Goal: Task Accomplishment & Management: Use online tool/utility

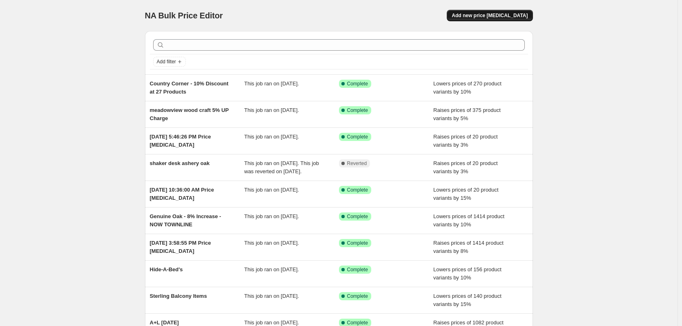
click at [491, 20] on button "Add new price [MEDICAL_DATA]" at bounding box center [490, 15] width 86 height 11
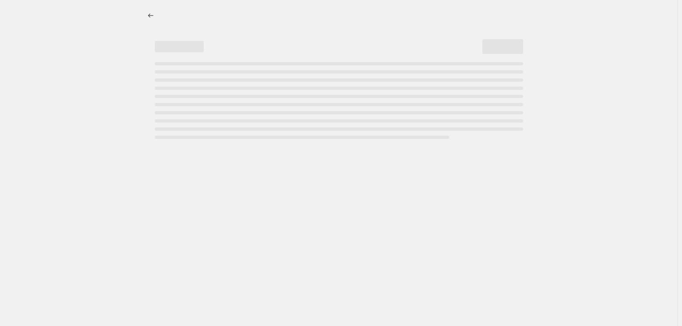
select select "percentage"
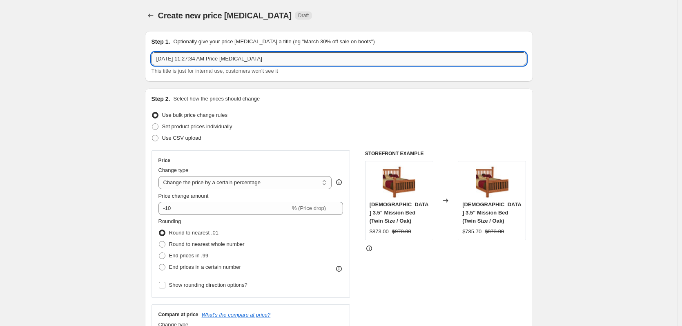
click at [283, 57] on input "[DATE] 11:27:34 AM Price [MEDICAL_DATA]" at bounding box center [338, 58] width 375 height 13
type input "JTroyer 5% Fireplace Increase"
click at [202, 208] on input "-10" at bounding box center [224, 208] width 132 height 13
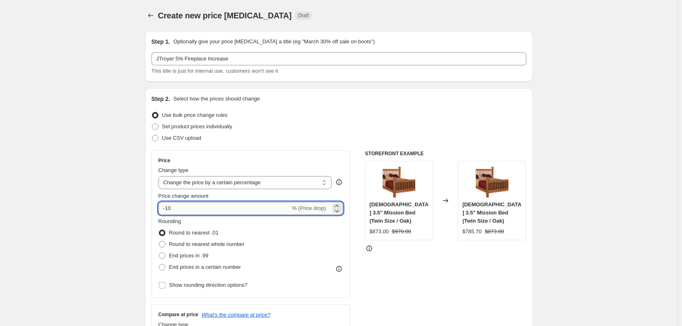
drag, startPoint x: 202, startPoint y: 208, endPoint x: 161, endPoint y: 209, distance: 41.2
click at [161, 209] on input "-10" at bounding box center [224, 208] width 132 height 13
type input "5"
click at [252, 145] on div "Step 2. Select how the prices should change Use bulk price change rules Set pro…" at bounding box center [338, 232] width 375 height 274
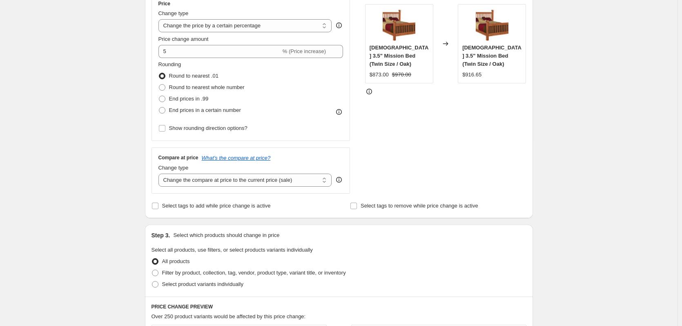
scroll to position [163, 0]
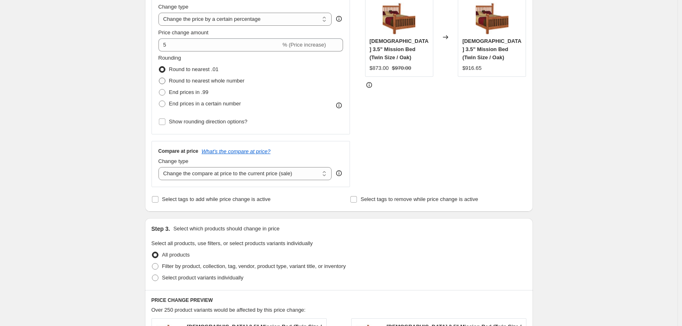
click at [236, 82] on span "Round to nearest whole number" at bounding box center [207, 81] width 76 height 6
click at [159, 78] on input "Round to nearest whole number" at bounding box center [159, 78] width 0 height 0
radio input "true"
click at [407, 119] on div "STOREFRONT EXAMPLE [DEMOGRAPHIC_DATA] 3.5" Mission Bed (Twin Size / Oak) $873.0…" at bounding box center [445, 87] width 161 height 200
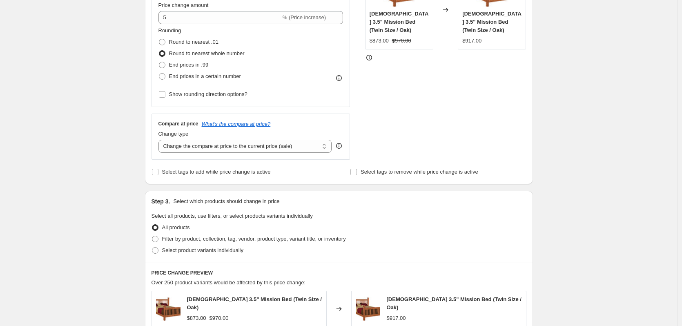
scroll to position [204, 0]
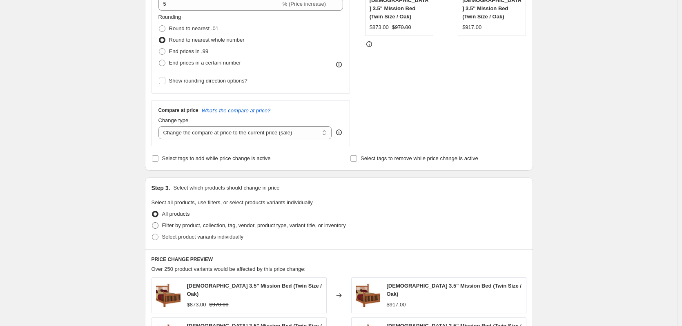
click at [300, 224] on span "Filter by product, collection, tag, vendor, product type, variant title, or inv…" at bounding box center [254, 225] width 184 height 6
click at [152, 222] on input "Filter by product, collection, tag, vendor, product type, variant title, or inv…" at bounding box center [152, 222] width 0 height 0
radio input "true"
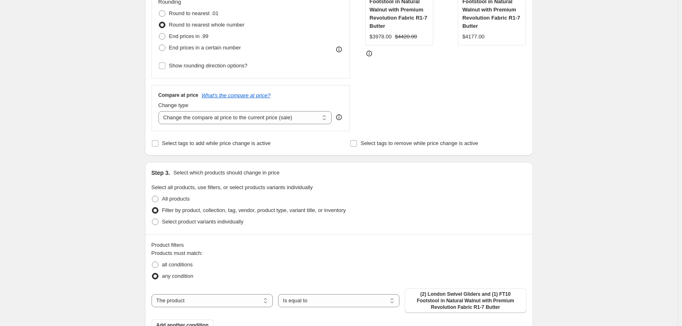
scroll to position [245, 0]
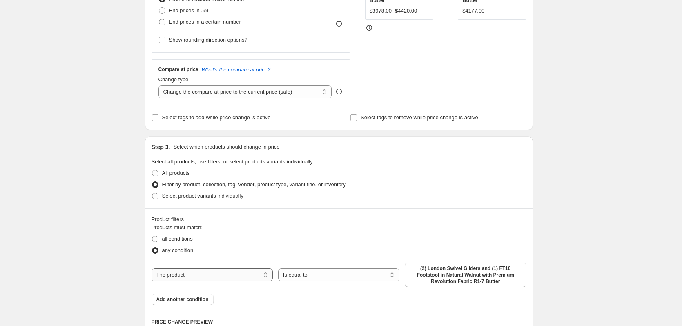
click at [252, 269] on select "The product The product's collection The product's tag The product's vendor The…" at bounding box center [211, 274] width 121 height 13
select select "collection"
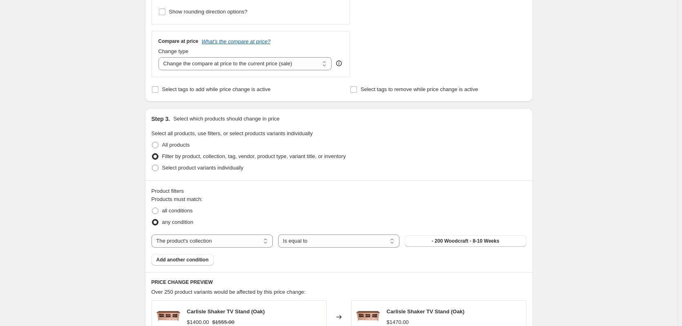
scroll to position [286, 0]
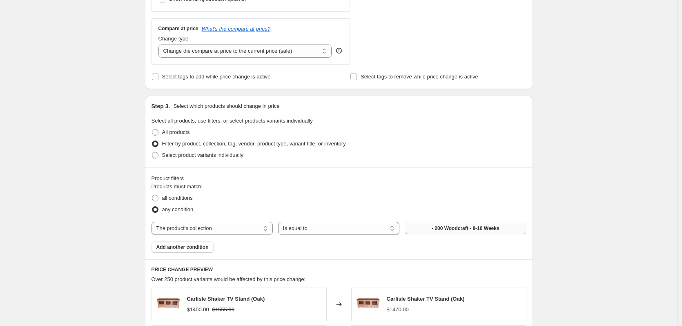
click at [451, 231] on span "- 200 Woodcraft - 8-10 Weeks" at bounding box center [465, 228] width 68 height 7
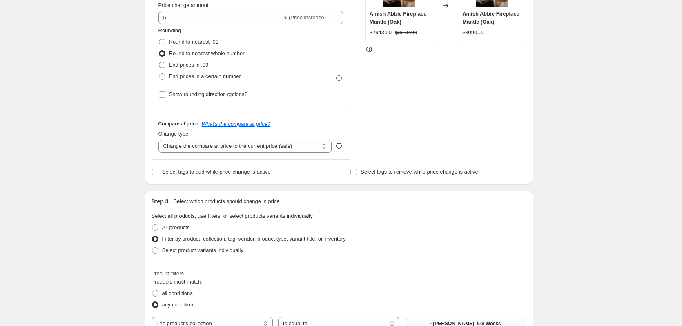
scroll to position [177, 0]
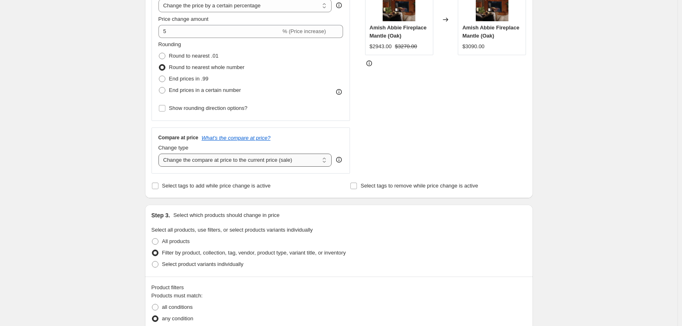
click at [298, 162] on select "Change the compare at price to the current price (sale) Change the compare at p…" at bounding box center [244, 159] width 173 height 13
select select "percentage"
click at [160, 153] on select "Change the compare at price to the current price (sale) Change the compare at p…" at bounding box center [244, 159] width 173 height 13
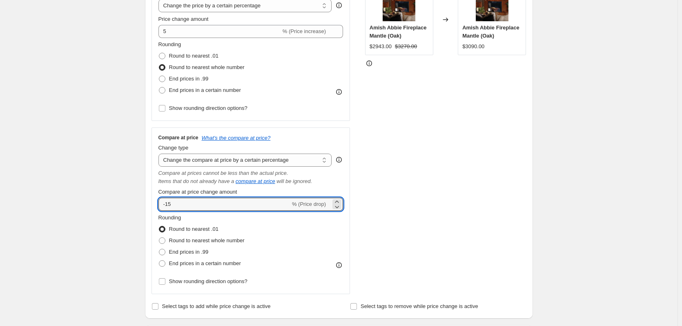
drag, startPoint x: 212, startPoint y: 203, endPoint x: 132, endPoint y: 204, distance: 80.0
type input "5"
click at [394, 157] on div "STOREFRONT EXAMPLE Amish Abbie Fireplace Mantle (Oak) $2943.00 $3270.00 Changed…" at bounding box center [445, 133] width 161 height 320
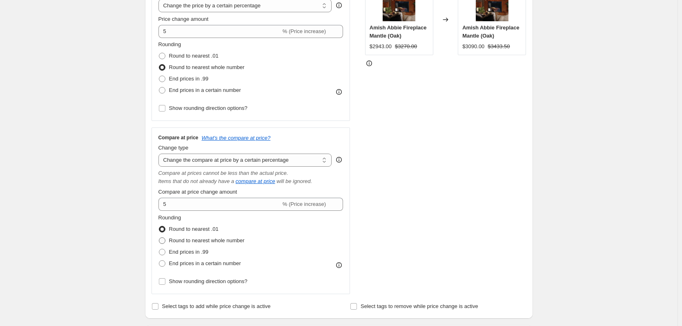
click at [242, 242] on span "Round to nearest whole number" at bounding box center [207, 240] width 76 height 6
click at [159, 238] on input "Round to nearest whole number" at bounding box center [159, 237] width 0 height 0
radio input "true"
click at [392, 183] on div "STOREFRONT EXAMPLE Amish Abbie Fireplace Mantle (Oak) $2943.00 $3270.00 Changed…" at bounding box center [445, 133] width 161 height 320
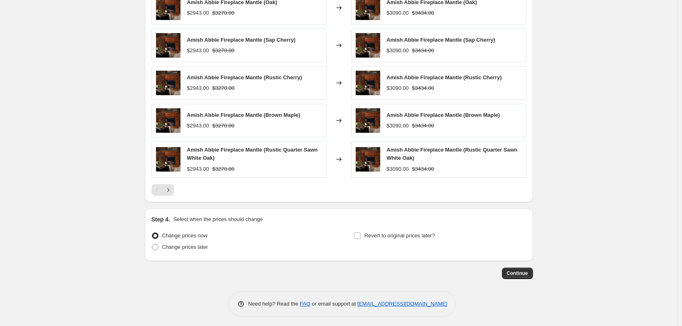
scroll to position [706, 0]
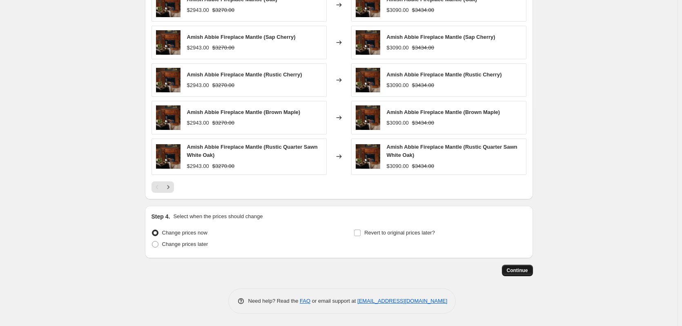
click at [518, 269] on span "Continue" at bounding box center [517, 270] width 21 height 7
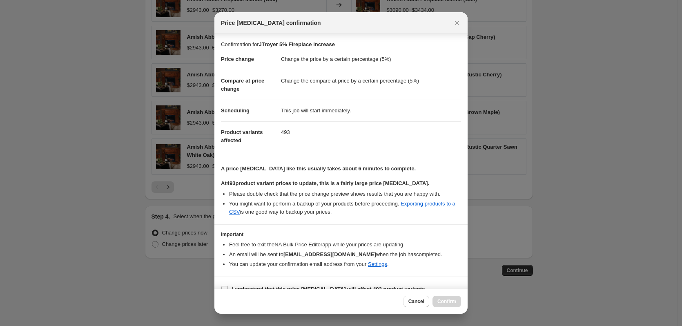
scroll to position [13, 0]
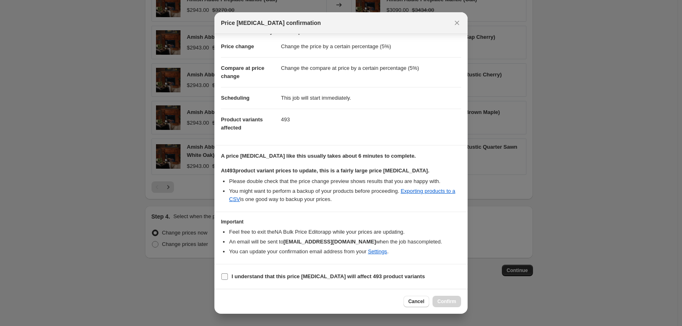
click at [286, 276] on b "I understand that this price [MEDICAL_DATA] will affect 493 product variants" at bounding box center [327, 276] width 193 height 6
click at [228, 276] on input "I understand that this price [MEDICAL_DATA] will affect 493 product variants" at bounding box center [224, 276] width 7 height 7
checkbox input "true"
click at [448, 296] on button "Confirm" at bounding box center [446, 301] width 29 height 11
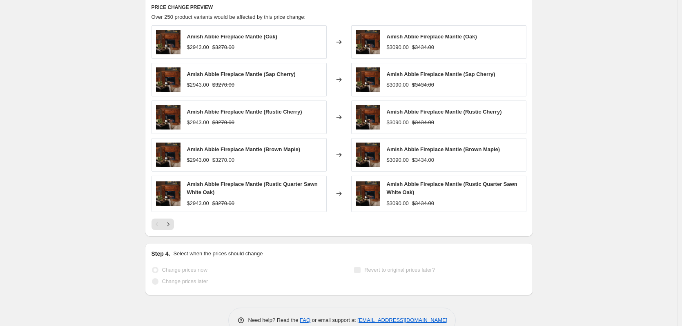
scroll to position [727, 0]
select select "percentage"
select select "collection"
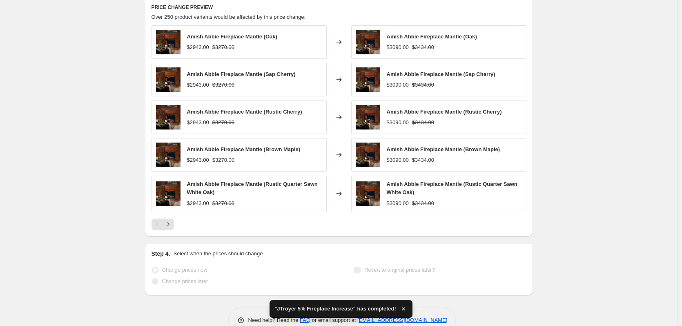
scroll to position [0, 0]
